Goal: Use online tool/utility: Utilize a website feature to perform a specific function

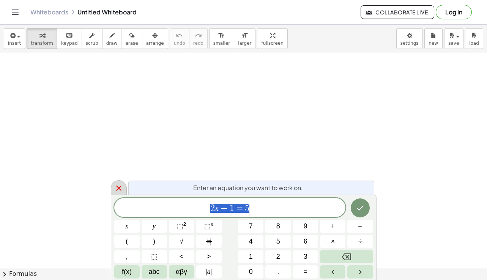
click at [121, 189] on icon at bounding box center [118, 188] width 9 height 9
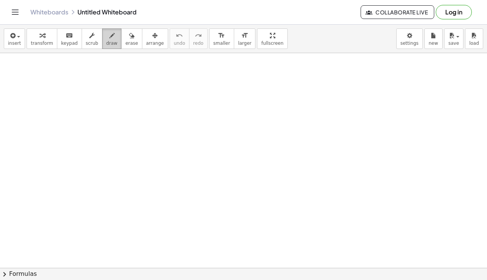
click at [106, 44] on span "draw" at bounding box center [111, 43] width 11 height 5
drag, startPoint x: 180, startPoint y: 79, endPoint x: 138, endPoint y: 165, distance: 95.5
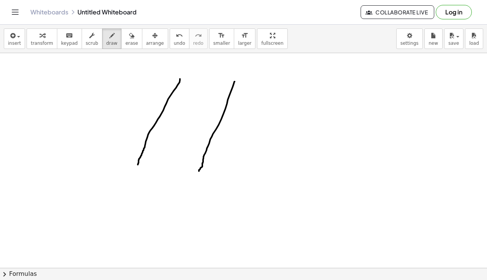
drag, startPoint x: 234, startPoint y: 82, endPoint x: 199, endPoint y: 171, distance: 96.4
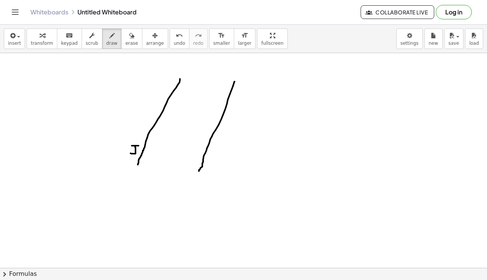
drag, startPoint x: 135, startPoint y: 146, endPoint x: 132, endPoint y: 153, distance: 7.3
click at [127, 44] on button "erase" at bounding box center [131, 38] width 21 height 20
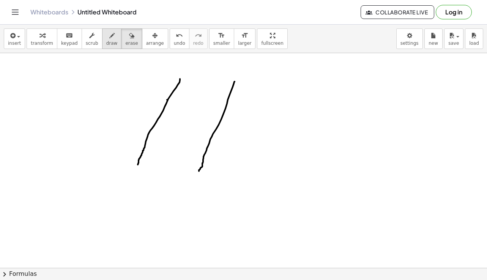
click at [106, 41] on span "draw" at bounding box center [111, 43] width 11 height 5
drag, startPoint x: 160, startPoint y: 85, endPoint x: 167, endPoint y: 85, distance: 6.4
drag, startPoint x: 165, startPoint y: 85, endPoint x: 159, endPoint y: 93, distance: 9.2
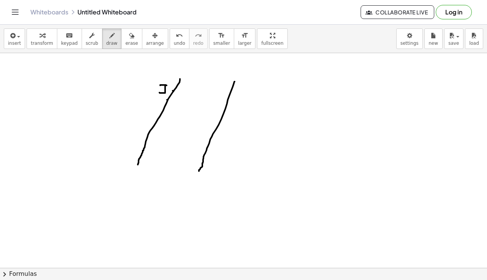
drag, startPoint x: 131, startPoint y: 141, endPoint x: 132, endPoint y: 151, distance: 9.9
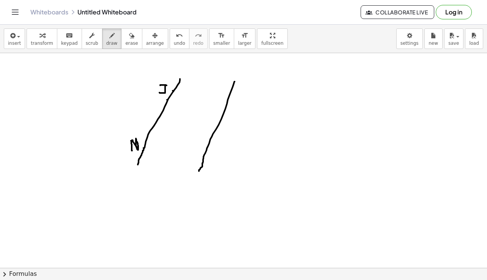
drag, startPoint x: 132, startPoint y: 140, endPoint x: 138, endPoint y: 149, distance: 10.6
drag, startPoint x: 213, startPoint y: 143, endPoint x: 223, endPoint y: 151, distance: 13.0
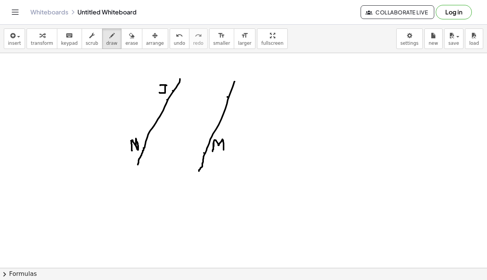
drag, startPoint x: 233, startPoint y: 86, endPoint x: 233, endPoint y: 99, distance: 12.1
drag, startPoint x: 233, startPoint y: 92, endPoint x: 242, endPoint y: 89, distance: 9.0
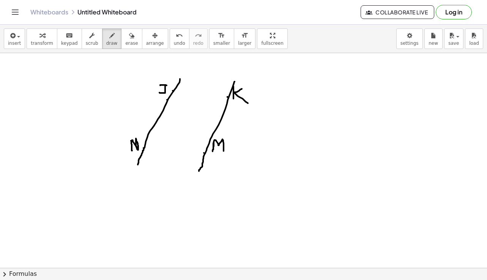
drag, startPoint x: 235, startPoint y: 92, endPoint x: 246, endPoint y: 104, distance: 16.1
drag, startPoint x: 69, startPoint y: 151, endPoint x: 119, endPoint y: 157, distance: 50.8
click at [174, 42] on span "undo" at bounding box center [179, 43] width 11 height 5
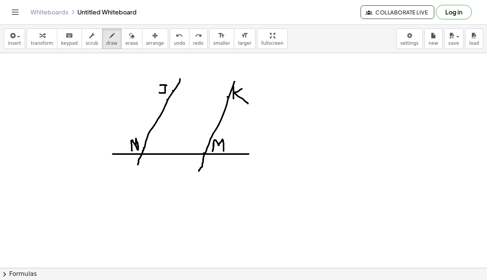
drag, startPoint x: 113, startPoint y: 154, endPoint x: 248, endPoint y: 154, distance: 135.8
drag, startPoint x: 146, startPoint y: 143, endPoint x: 151, endPoint y: 153, distance: 11.5
drag, startPoint x: 193, startPoint y: 155, endPoint x: 201, endPoint y: 165, distance: 13.0
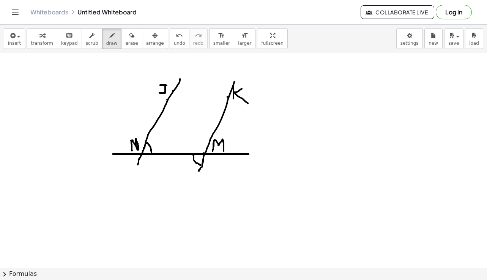
drag, startPoint x: 173, startPoint y: 137, endPoint x: 181, endPoint y: 148, distance: 13.1
